Goal: Use online tool/utility: Utilize a website feature to perform a specific function

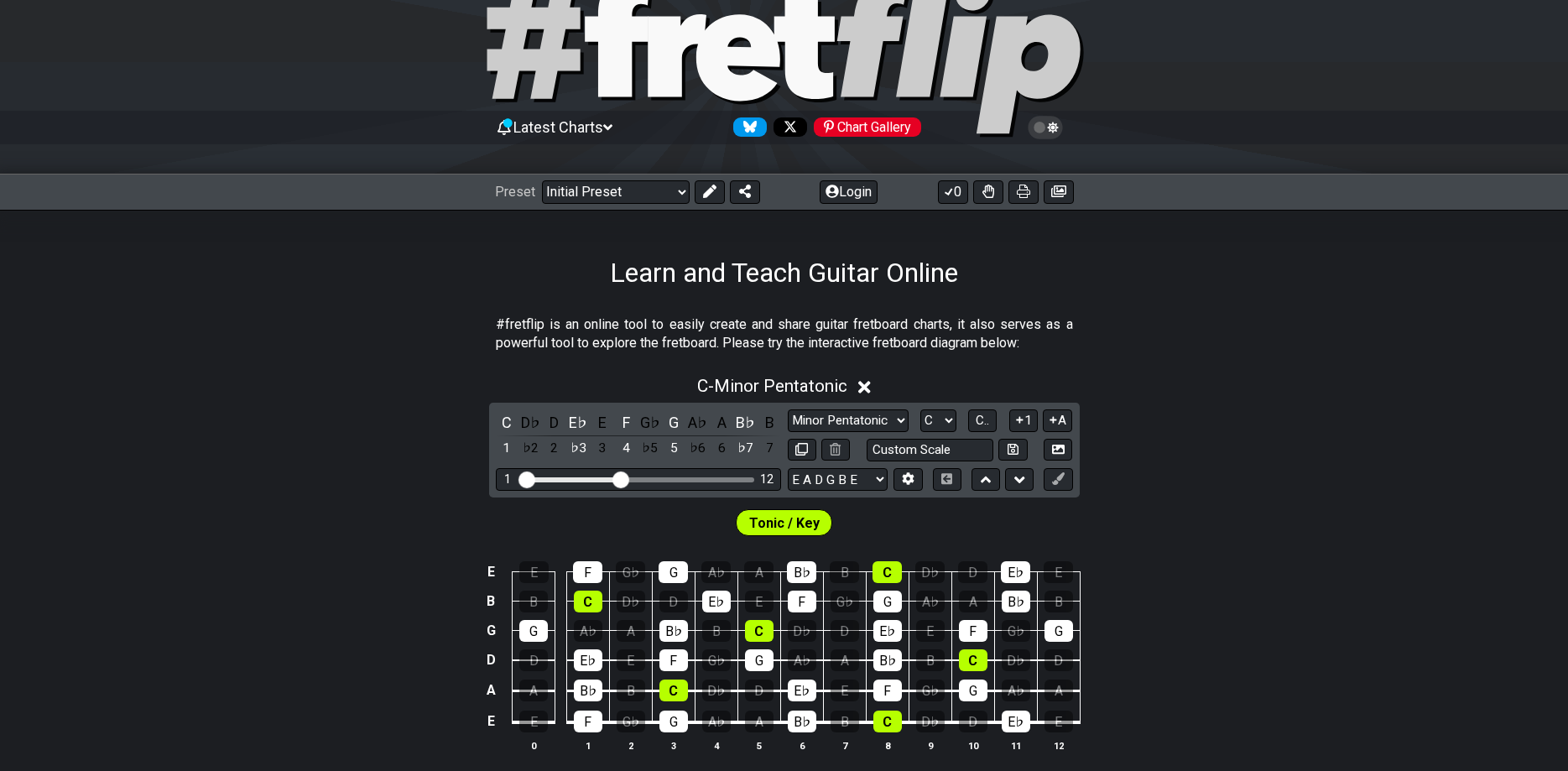
scroll to position [172, 0]
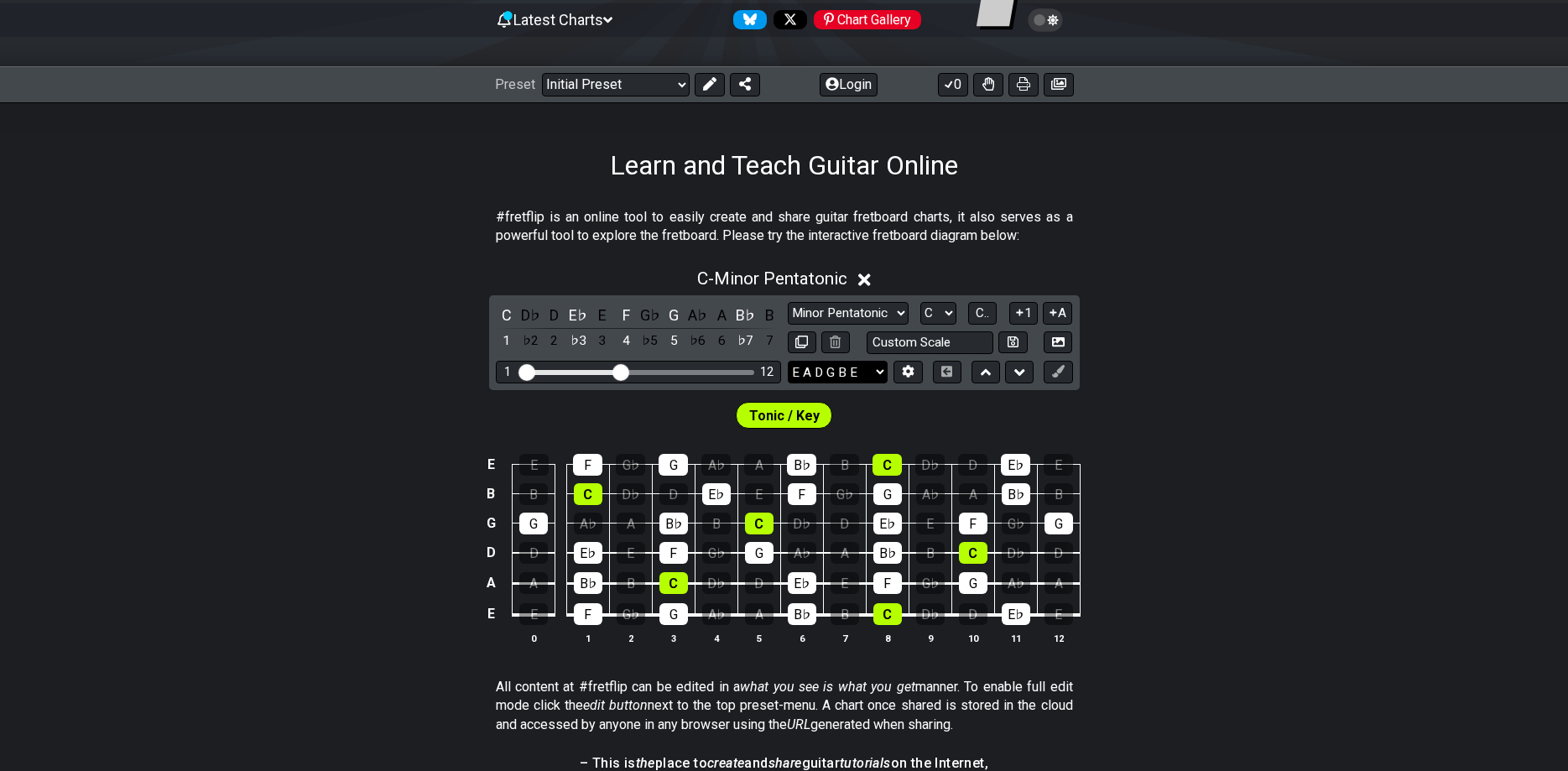
click at [788, 361] on select "E A D G B E E A D G B E E A D G B E B E A D F♯ B A D G C E A D A D G B E E♭ A♭ …" at bounding box center [838, 372] width 100 height 23
click at [865, 370] on select "E A D G B E E A D G B E E A D G B E B E A D F♯ B A D G C E A D A D G B E E♭ A♭ …" at bounding box center [838, 372] width 100 height 23
click at [903, 372] on icon at bounding box center [908, 373] width 12 height 13
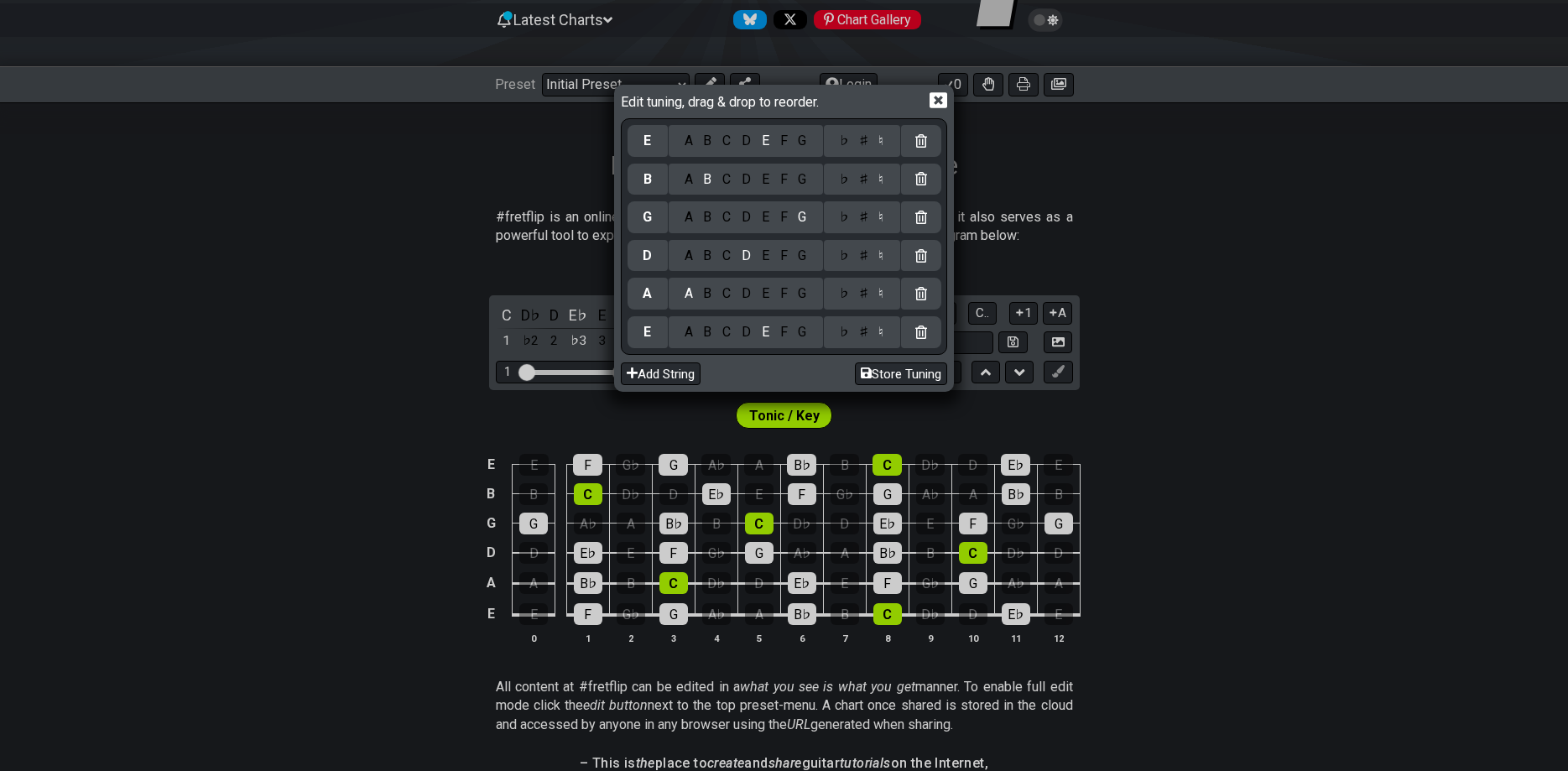
click at [704, 338] on div "B" at bounding box center [707, 332] width 19 height 18
click at [787, 292] on div "F" at bounding box center [784, 294] width 18 height 18
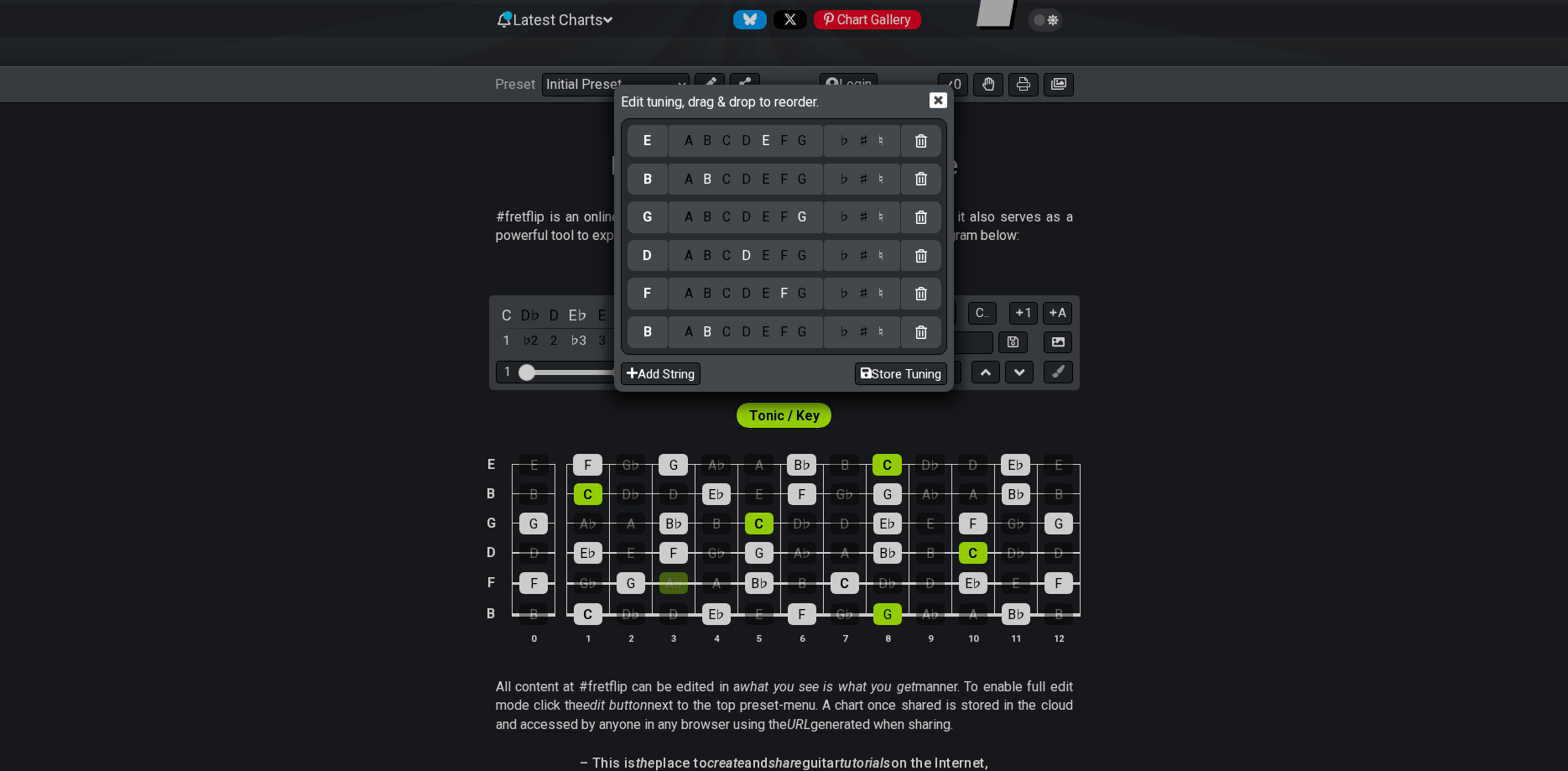
click at [867, 294] on div "♯" at bounding box center [864, 294] width 20 height 18
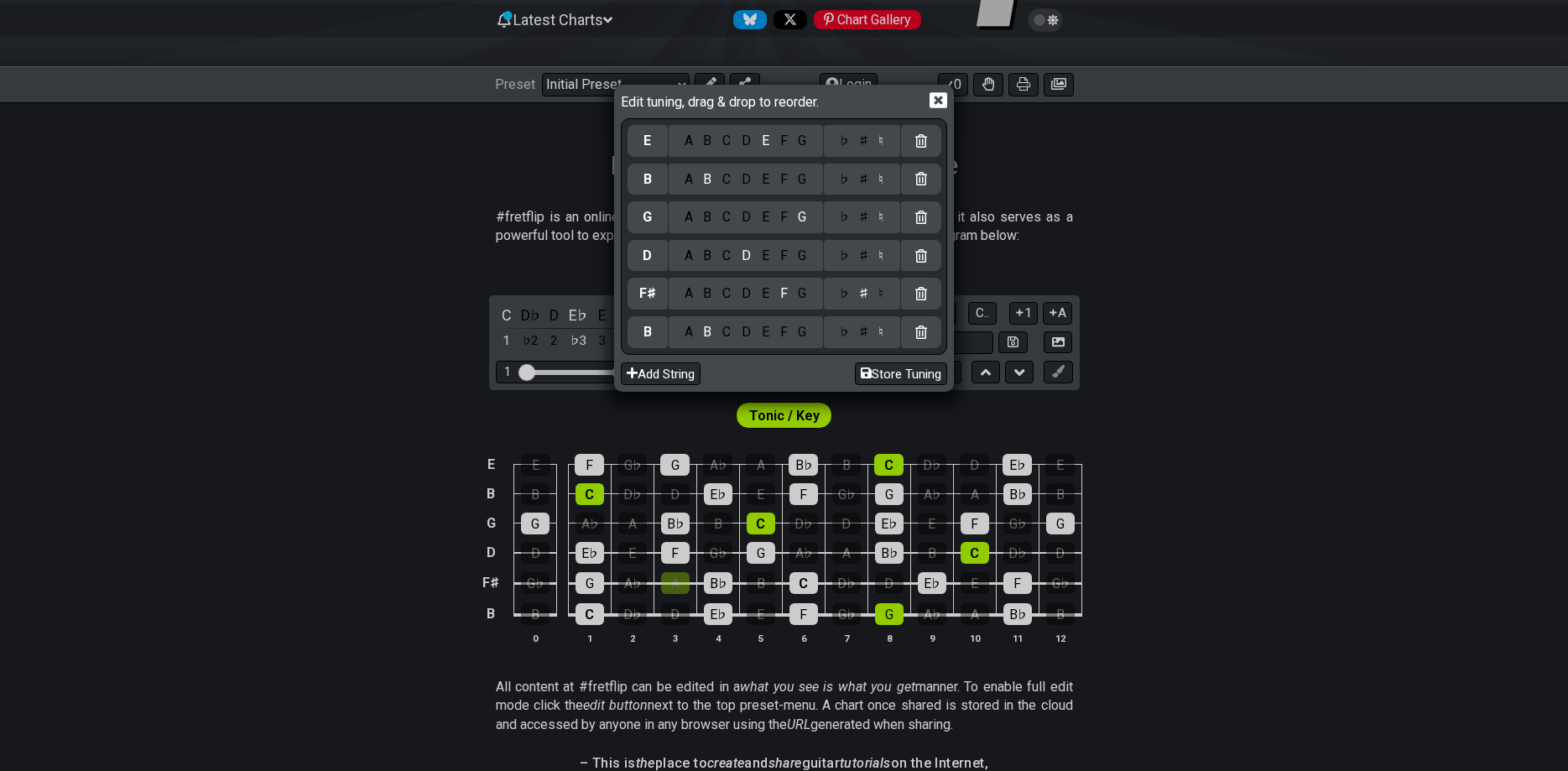
click at [709, 265] on div "B" at bounding box center [707, 256] width 19 height 18
click at [772, 229] on div "A B C D E F G" at bounding box center [745, 217] width 154 height 32
click at [763, 219] on div "E" at bounding box center [765, 218] width 18 height 18
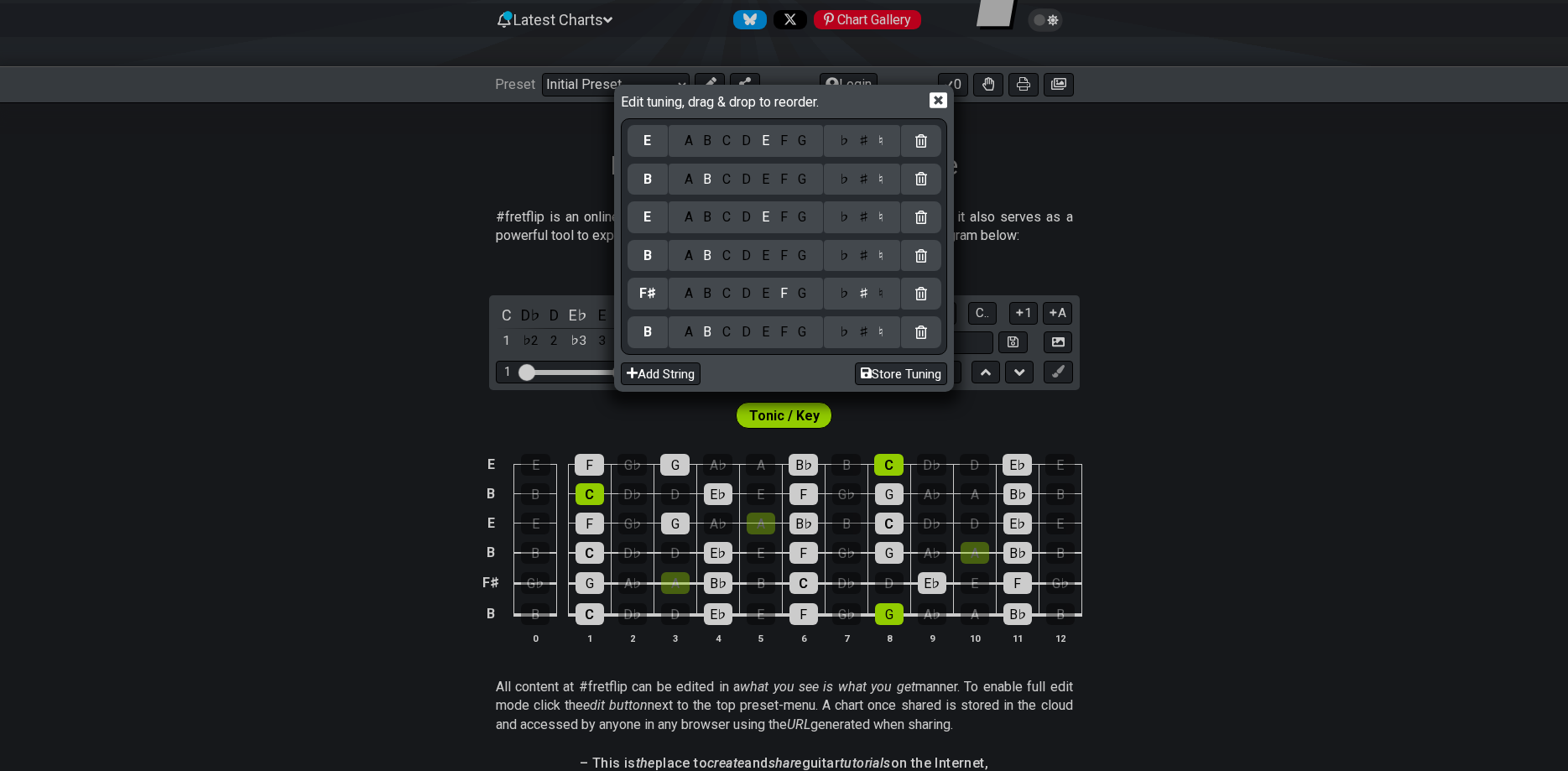
click at [727, 187] on div "C" at bounding box center [726, 180] width 19 height 18
click at [866, 182] on div "♯" at bounding box center [864, 180] width 20 height 18
click at [808, 184] on div "G" at bounding box center [802, 180] width 19 height 18
click at [732, 147] on div "C" at bounding box center [726, 141] width 19 height 18
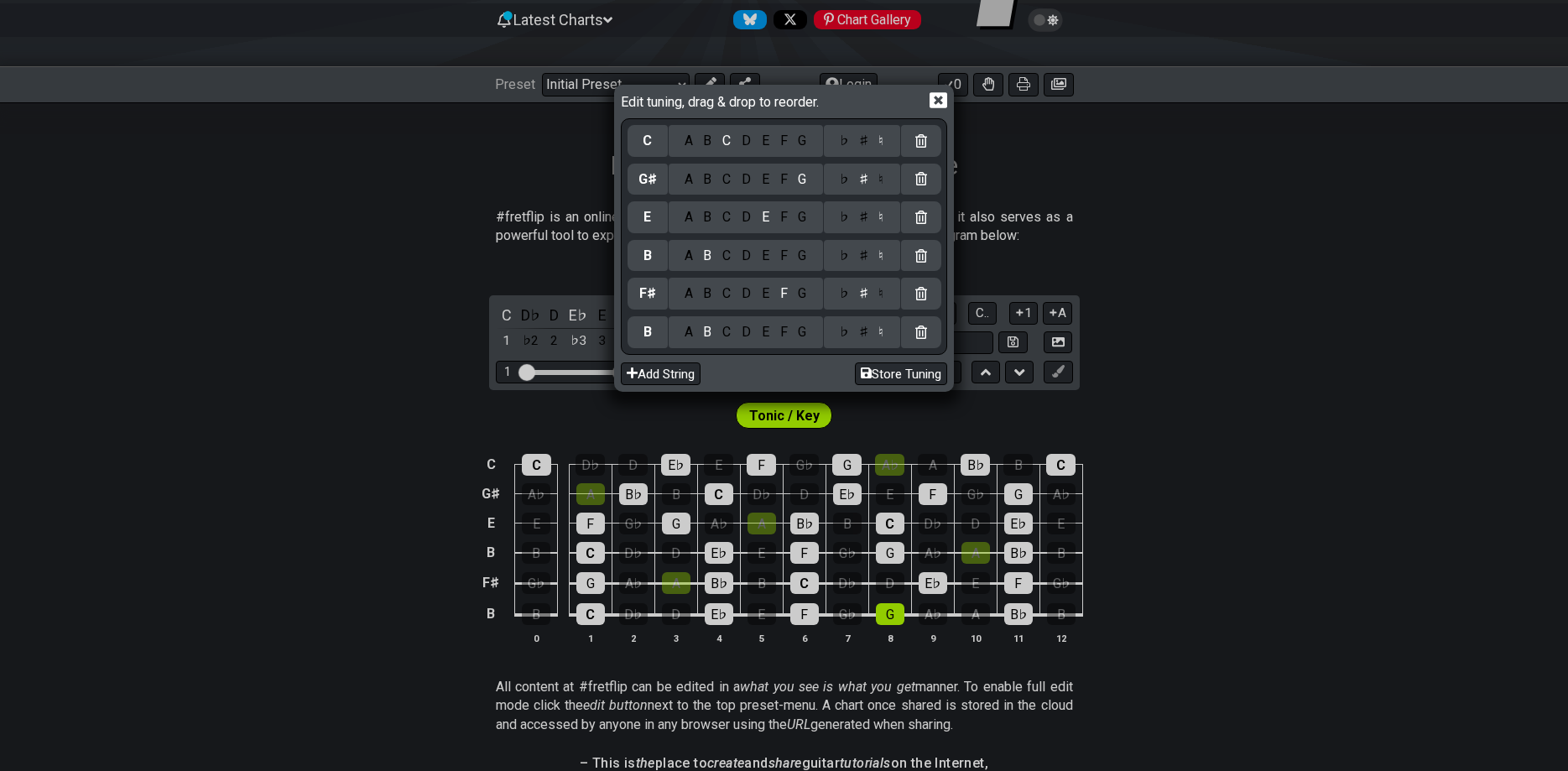
click at [865, 142] on div "♯" at bounding box center [864, 141] width 20 height 18
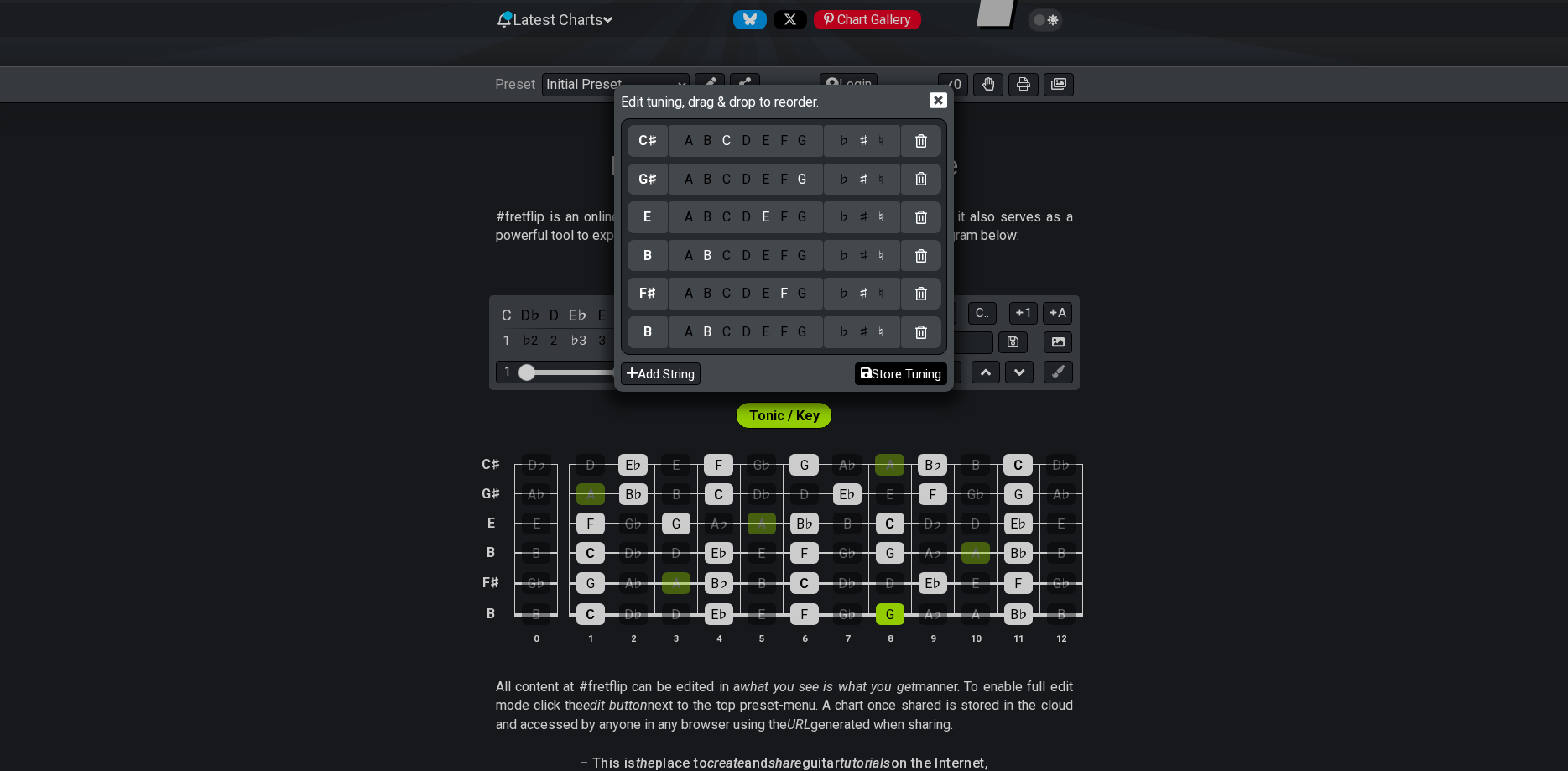
click at [893, 376] on button "Store Tuning" at bounding box center [901, 374] width 92 height 23
click at [935, 107] on icon at bounding box center [937, 101] width 18 height 16
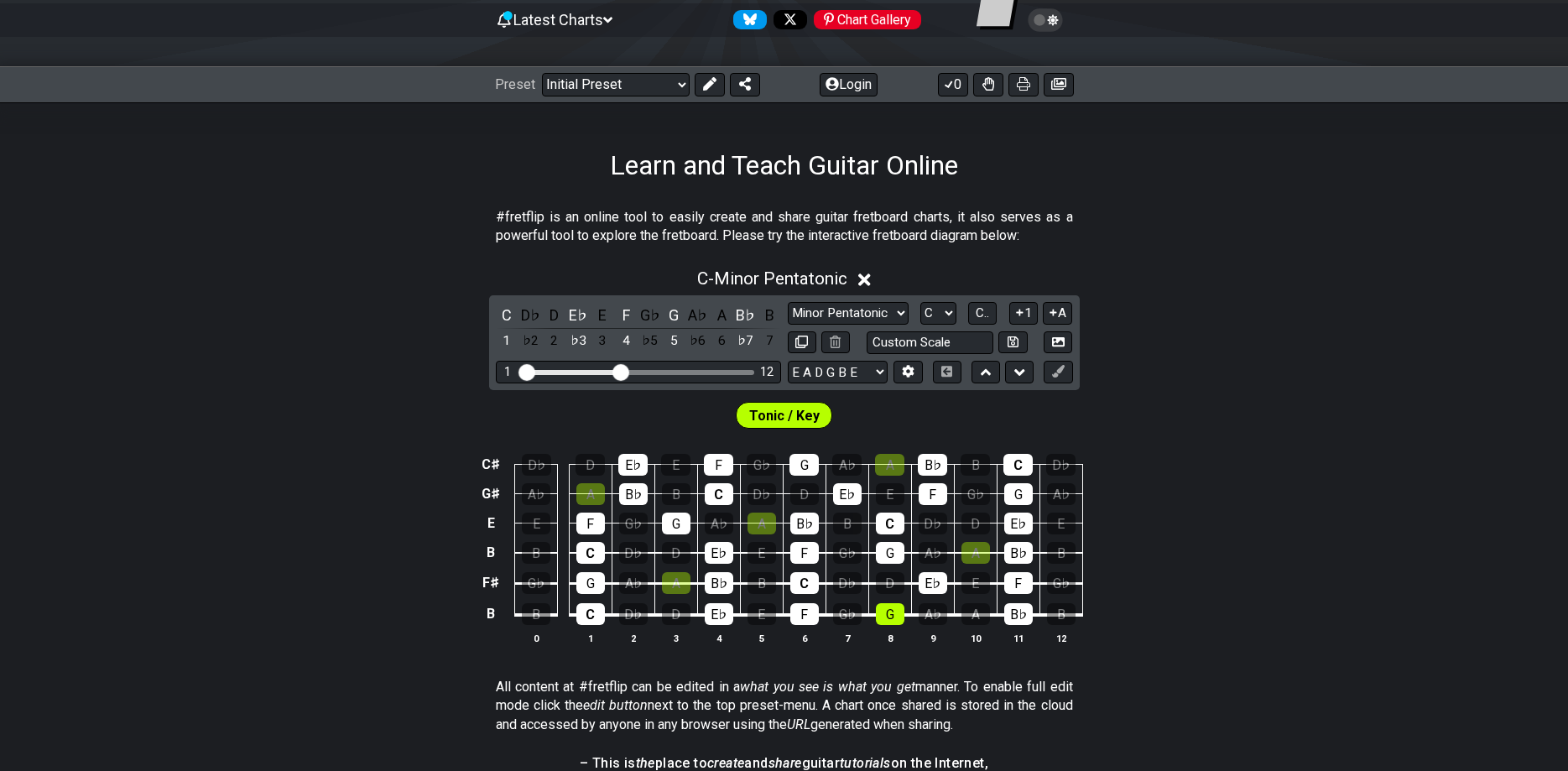
click at [935, 101] on div "Preset Welcome to #fretflip! Initial Preset Custom Preset Minor Pentatonic Majo…" at bounding box center [784, 85] width 1568 height 37
click at [788, 361] on select "E A D G B E B F♯ B E G♯ C♯ E A D G B E B E A D F♯ B A D G C E A D A D G B E E♭ …" at bounding box center [838, 372] width 100 height 23
select select "B F# B E G# C#"
click option "B F♯ B E G♯ C♯" at bounding box center [0, 0] width 0 height 0
click at [982, 312] on span "C.." at bounding box center [982, 313] width 14 height 15
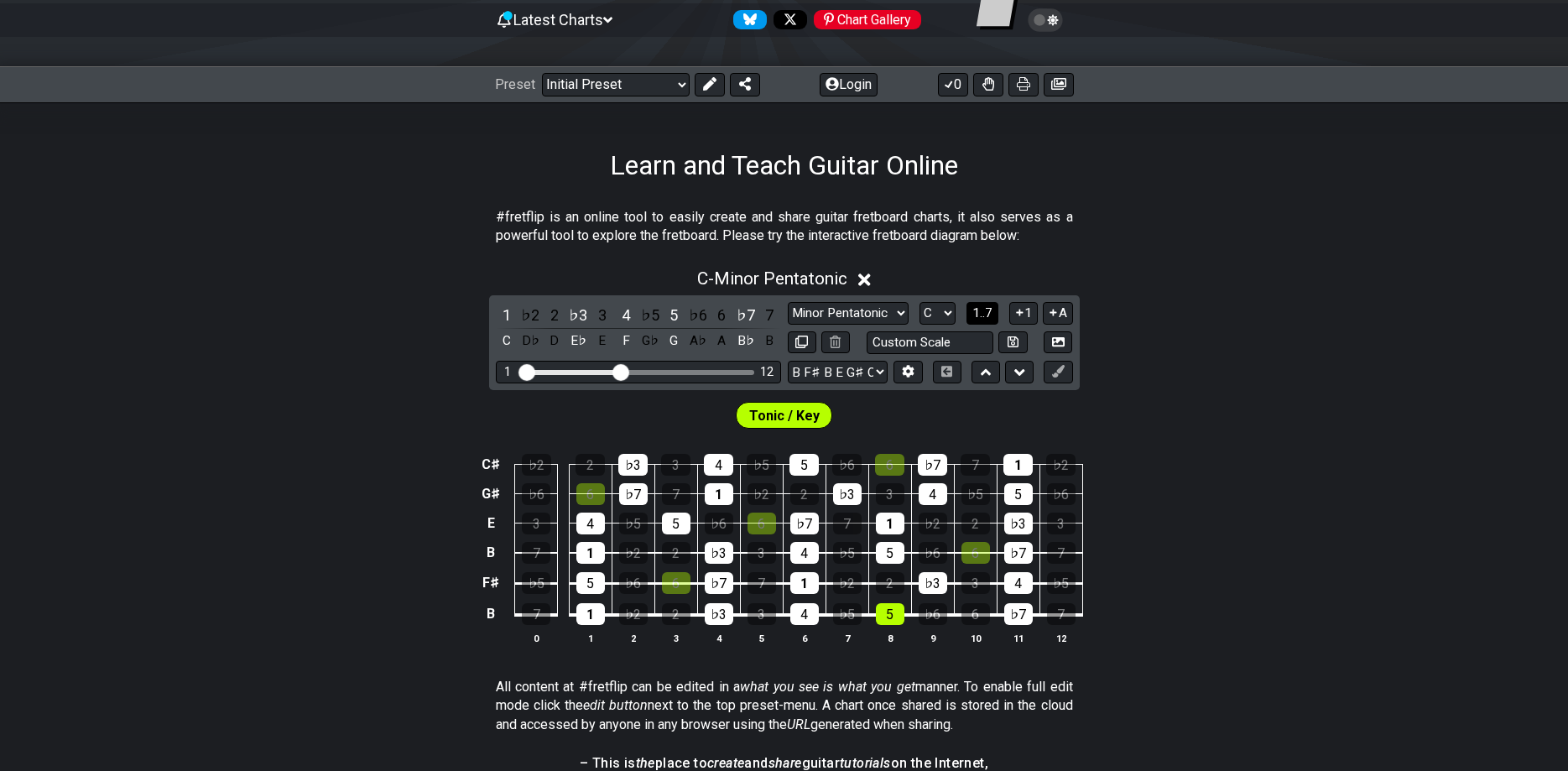
click at [982, 312] on span "1..7" at bounding box center [983, 313] width 20 height 15
click at [982, 312] on span "..." at bounding box center [983, 313] width 7 height 15
click at [920, 302] on select "A♭ A A♯ B♭ B C C♯ D♭ D D♯ E♭ E F F♯ G♭ G G♯" at bounding box center [937, 314] width 36 height 23
select select "D#"
click option "D♯" at bounding box center [0, 0] width 0 height 0
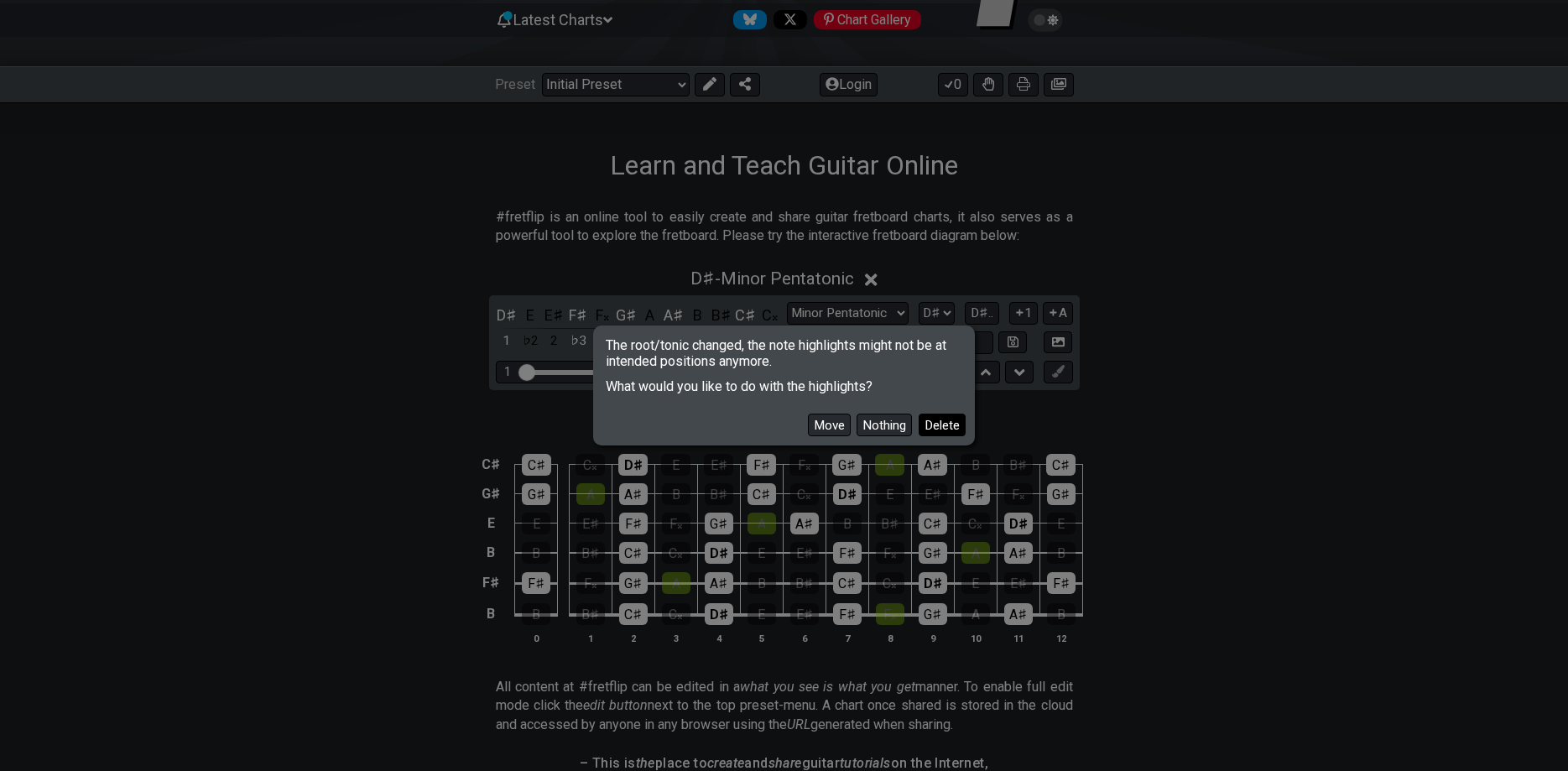
click at [936, 425] on button "Delete" at bounding box center [942, 425] width 47 height 23
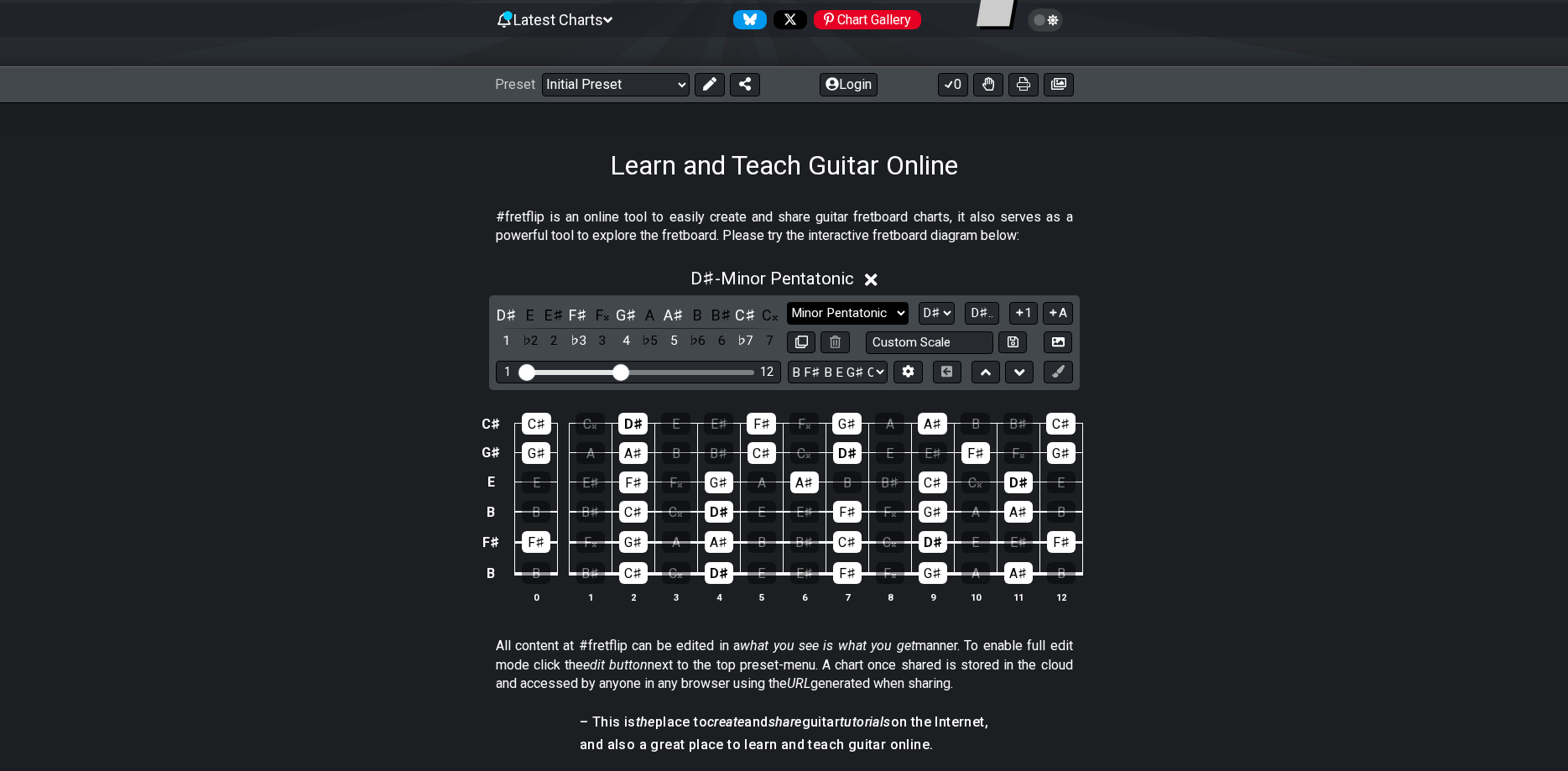
click at [787, 302] on select "Minor Pentatonic Click to edit Minor Pentatonic Major Pentatonic Minor Blues Ma…" at bounding box center [847, 314] width 121 height 23
select select "Minor / Aeolian"
click option "Minor / Aeolian" at bounding box center [0, 0] width 0 height 0
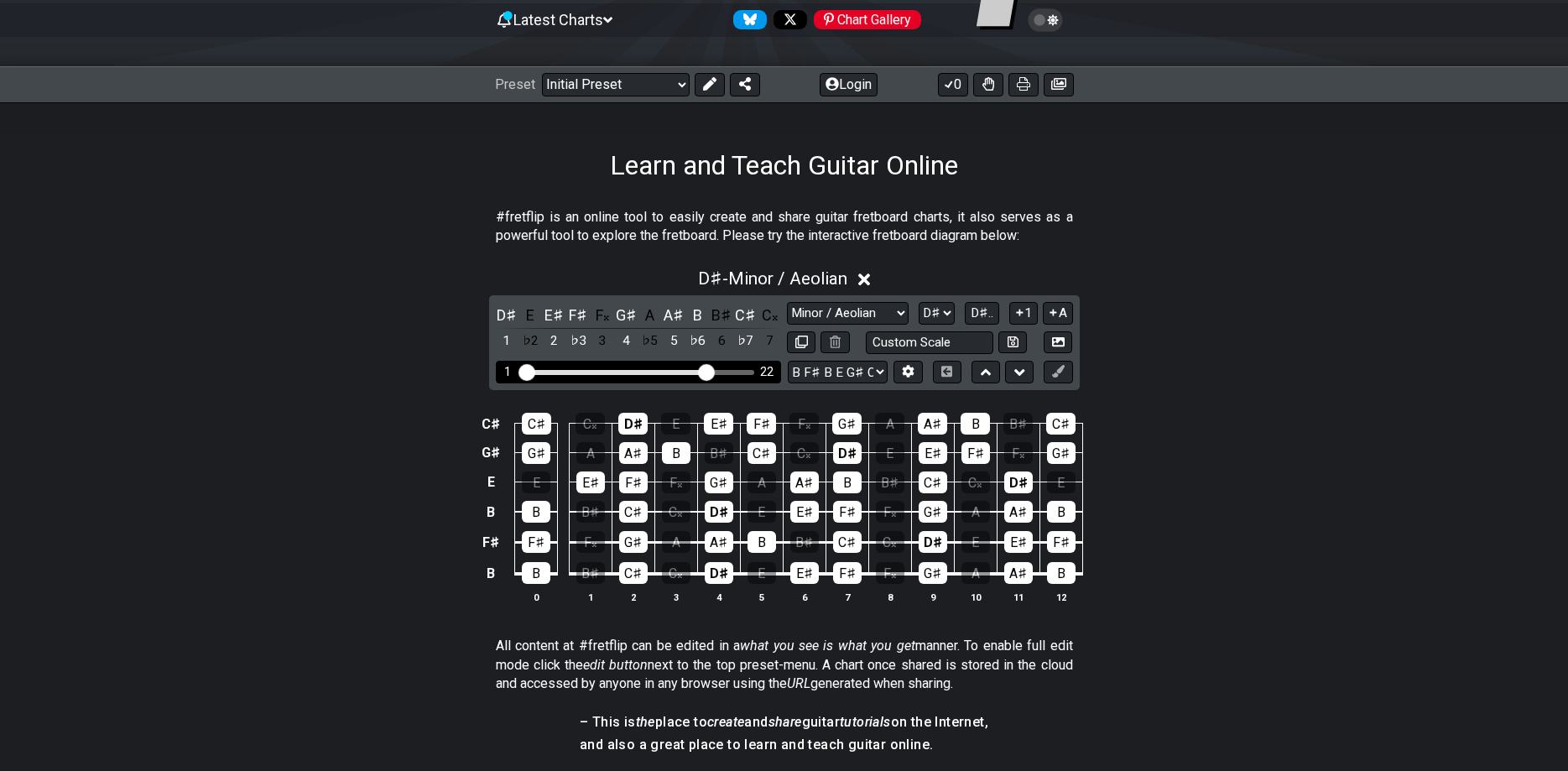
drag, startPoint x: 615, startPoint y: 370, endPoint x: 711, endPoint y: 392, distance: 98.5
click at [711, 371] on input "Visible fret range" at bounding box center [638, 371] width 238 height 0
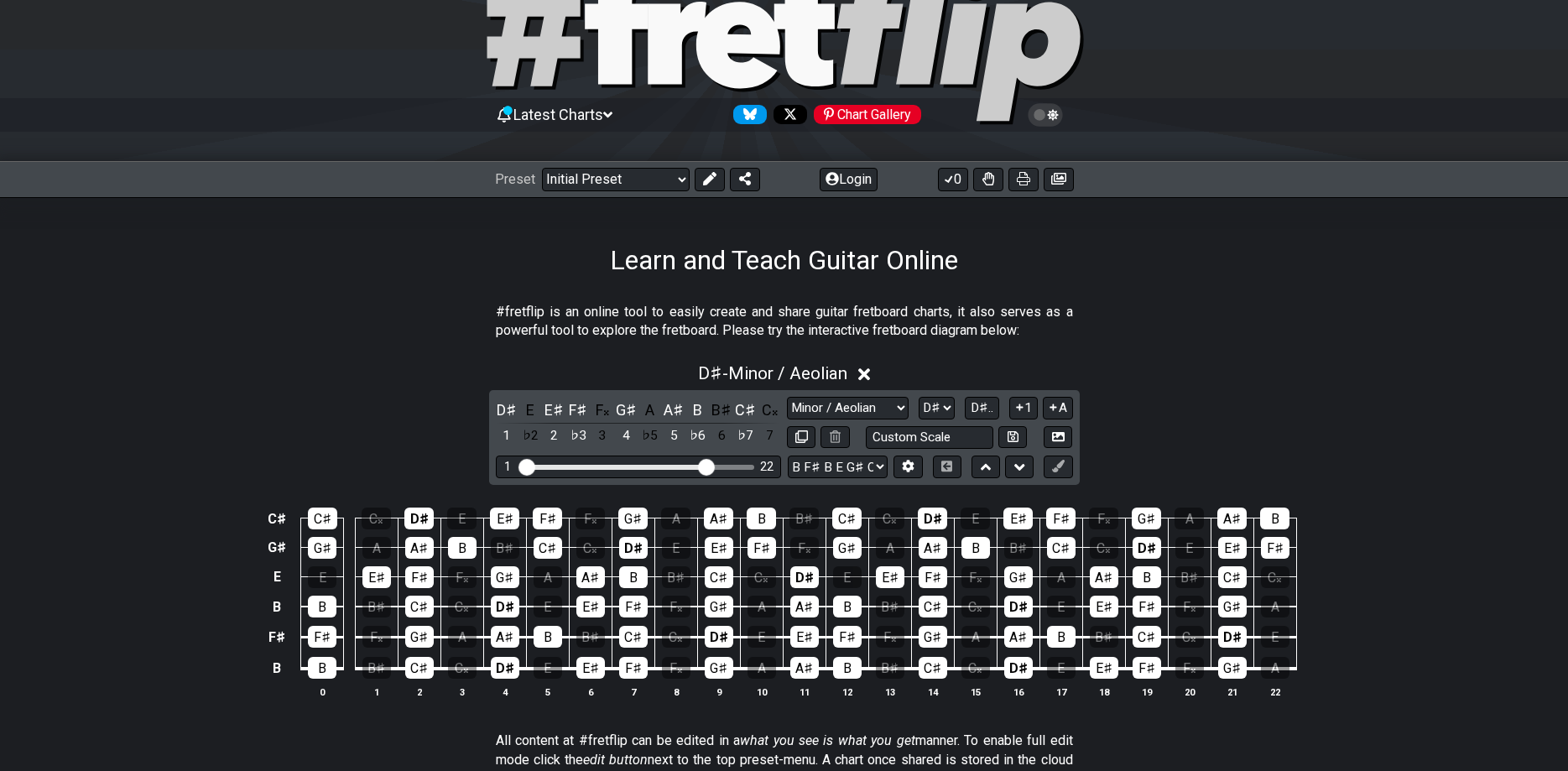
scroll to position [0, 0]
